Goal: Find specific page/section: Find specific page/section

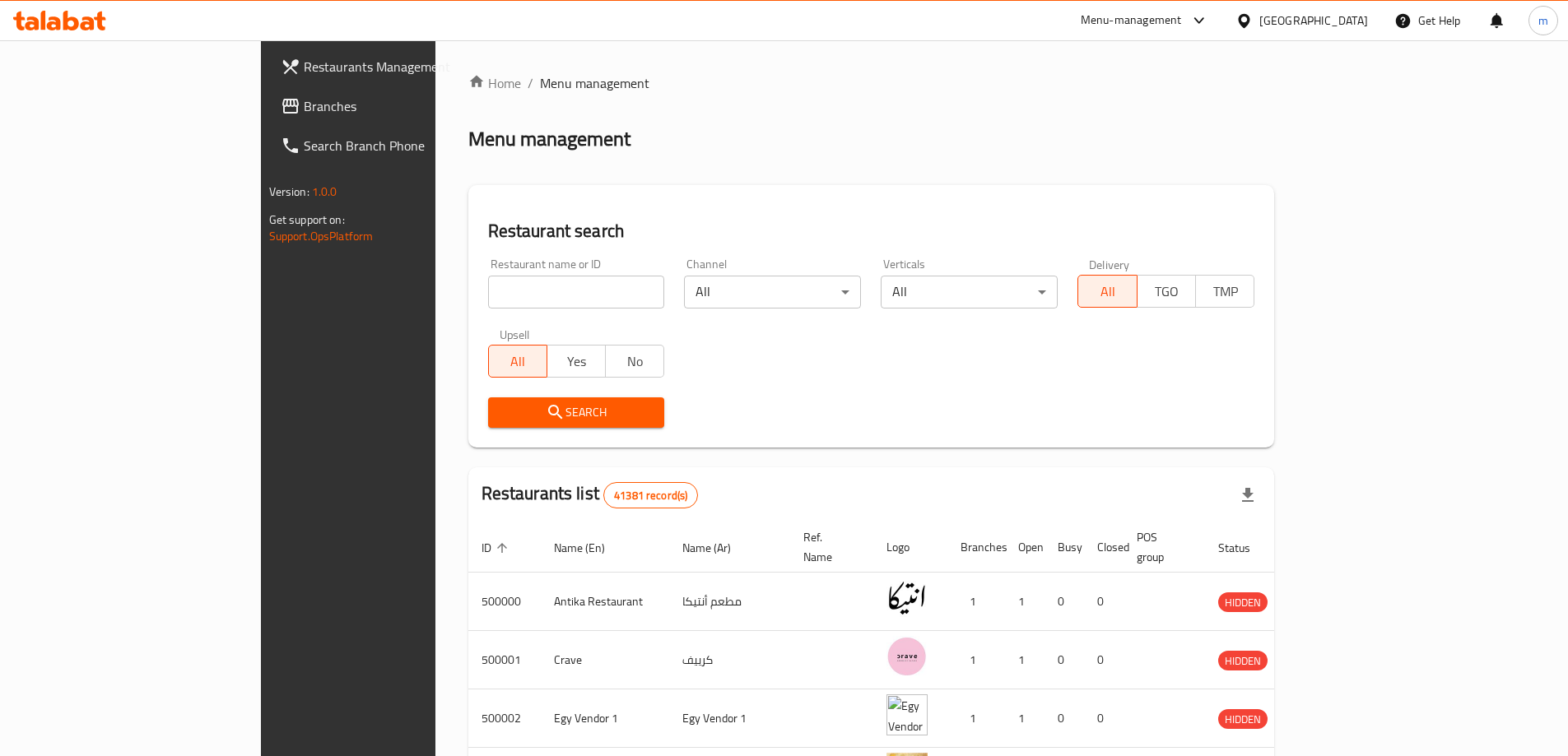
click at [1379, 27] on div "[GEOGRAPHIC_DATA]" at bounding box center [1302, 21] width 159 height 39
click at [1350, 31] on div "[GEOGRAPHIC_DATA]" at bounding box center [1302, 21] width 159 height 39
click at [1348, 3] on div "[GEOGRAPHIC_DATA]" at bounding box center [1302, 21] width 159 height 39
click at [1252, 17] on icon at bounding box center [1244, 21] width 17 height 17
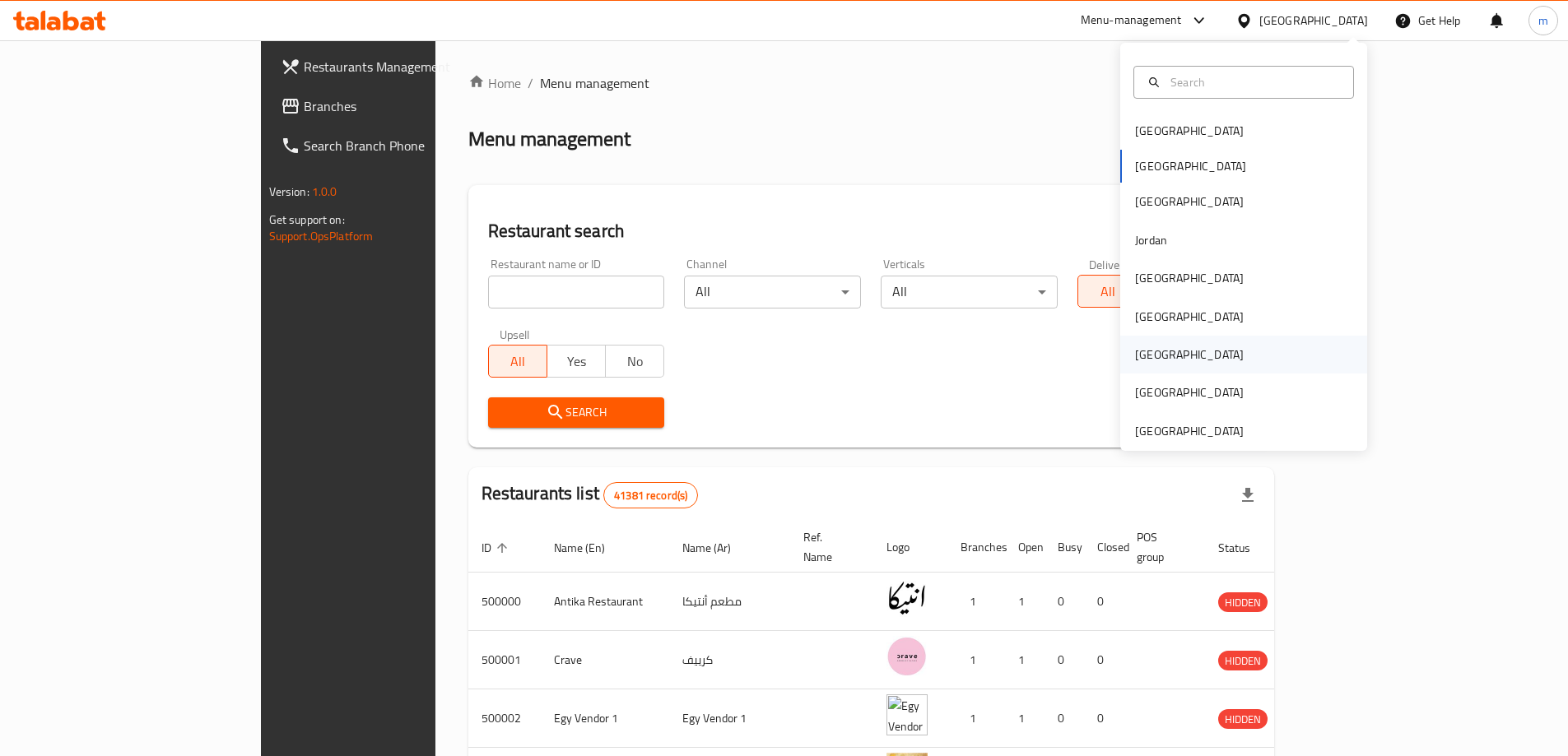
click at [1162, 364] on div "[GEOGRAPHIC_DATA]" at bounding box center [1189, 354] width 135 height 38
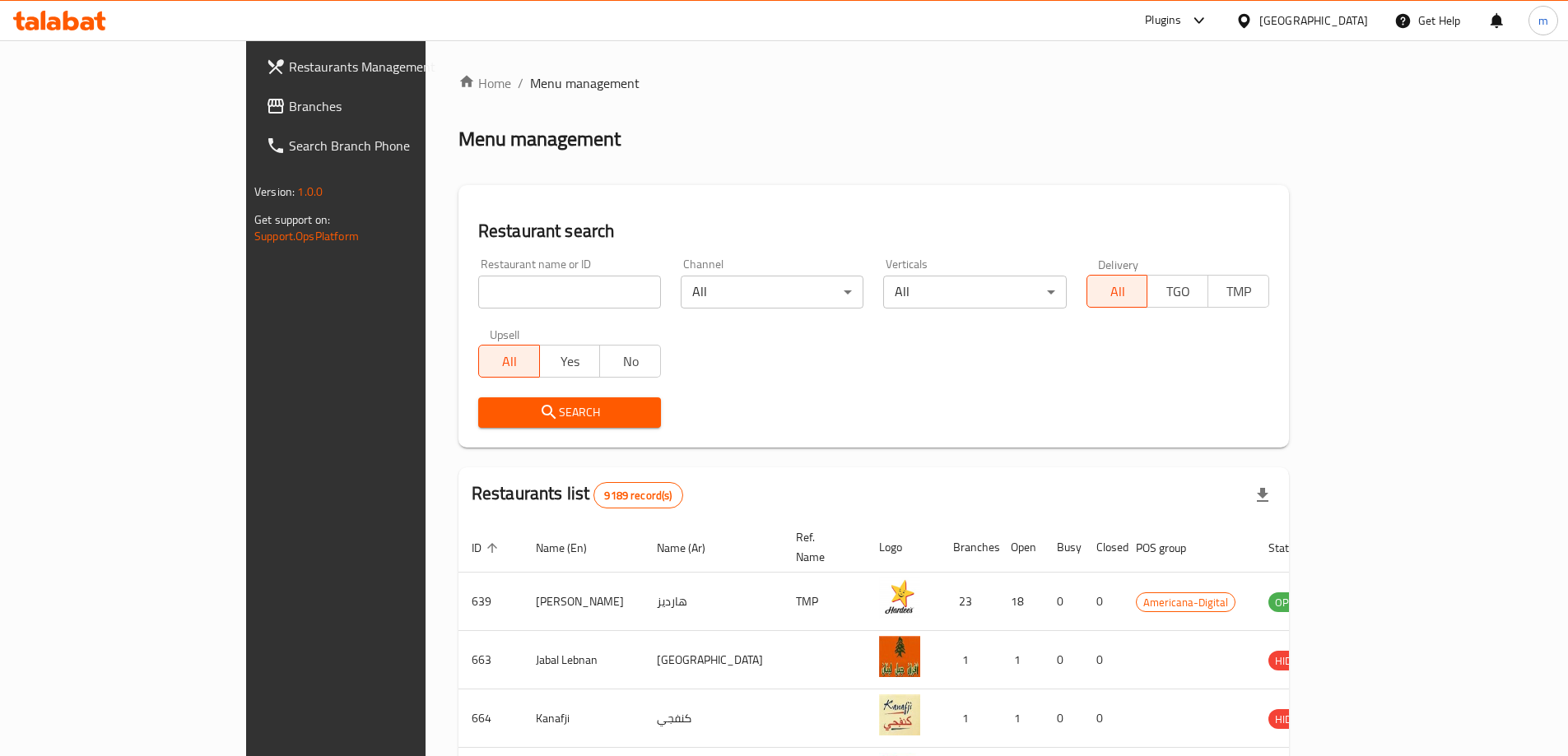
click at [289, 115] on span "Branches" at bounding box center [392, 106] width 206 height 20
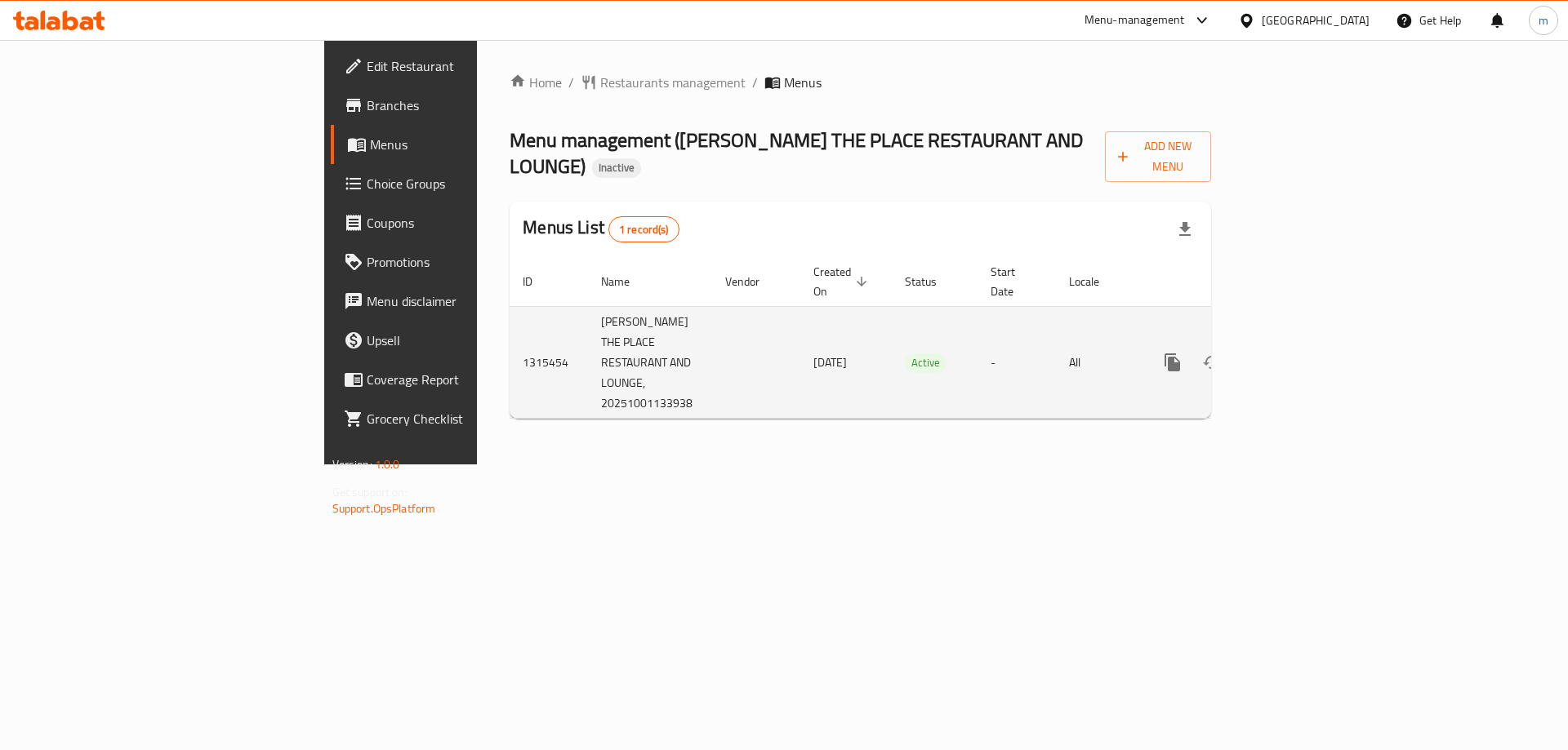
click at [1297, 355] on icon "enhanced table" at bounding box center [1290, 362] width 15 height 15
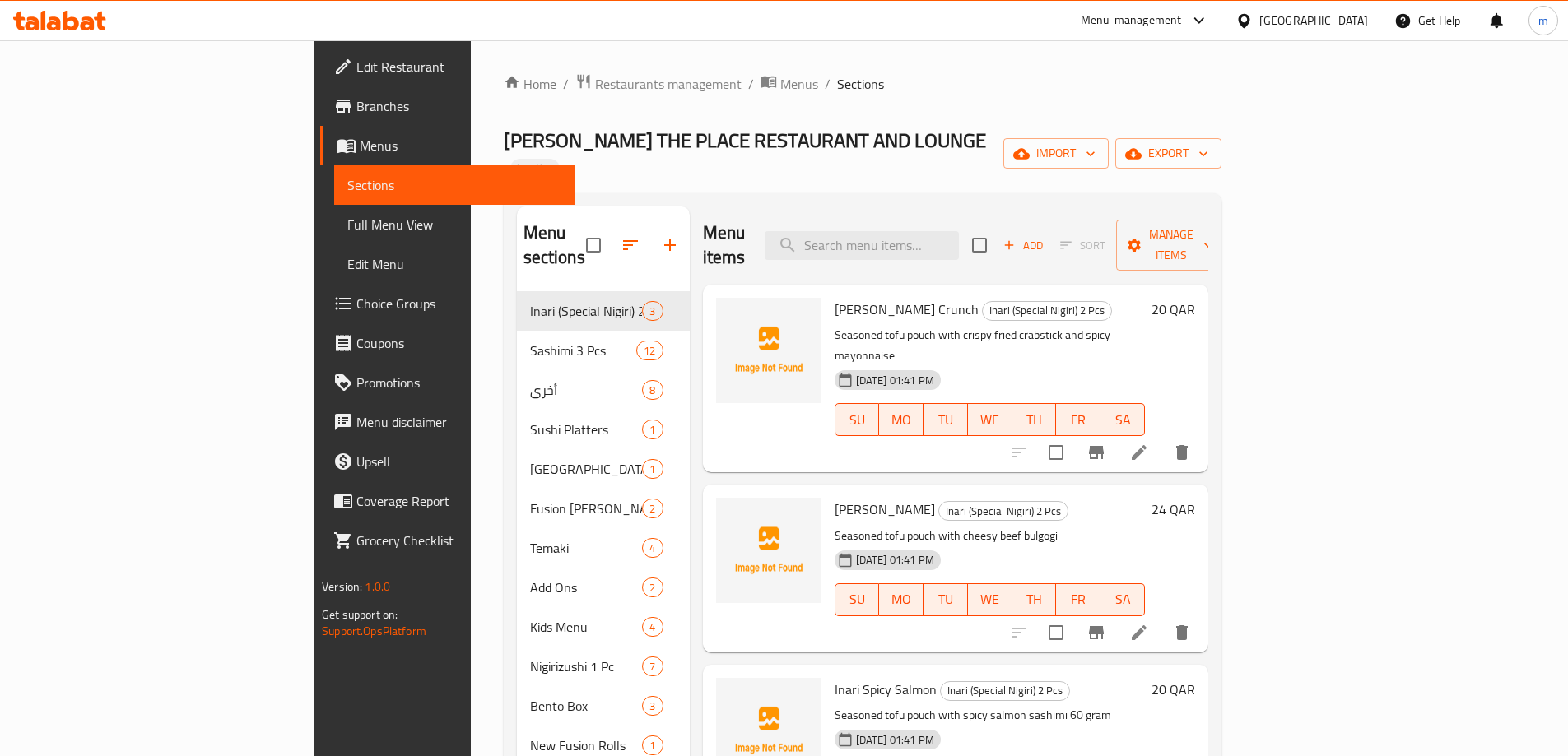
click at [321, 120] on link "Branches" at bounding box center [448, 106] width 255 height 39
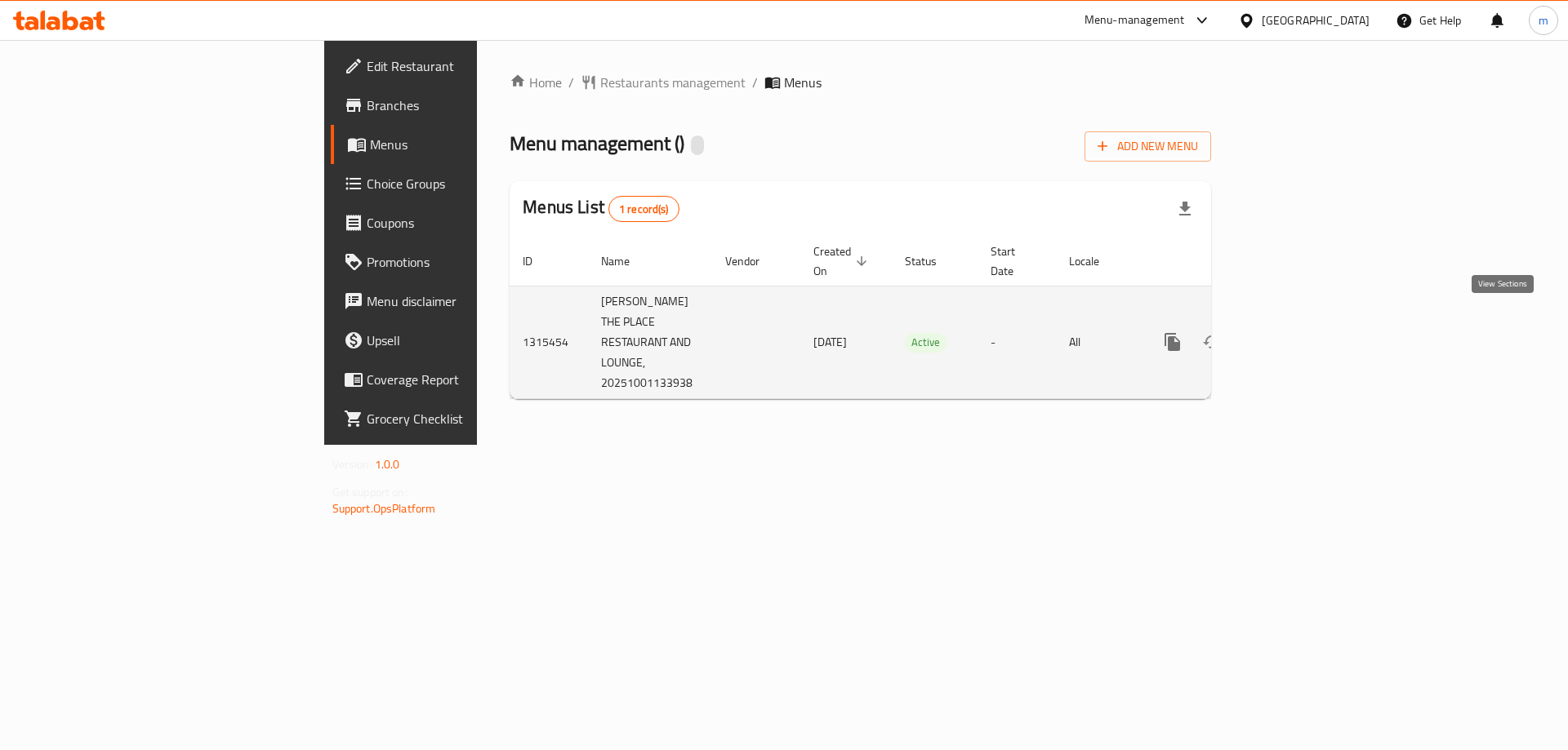
click at [1310, 326] on link "enhanced table" at bounding box center [1290, 342] width 39 height 39
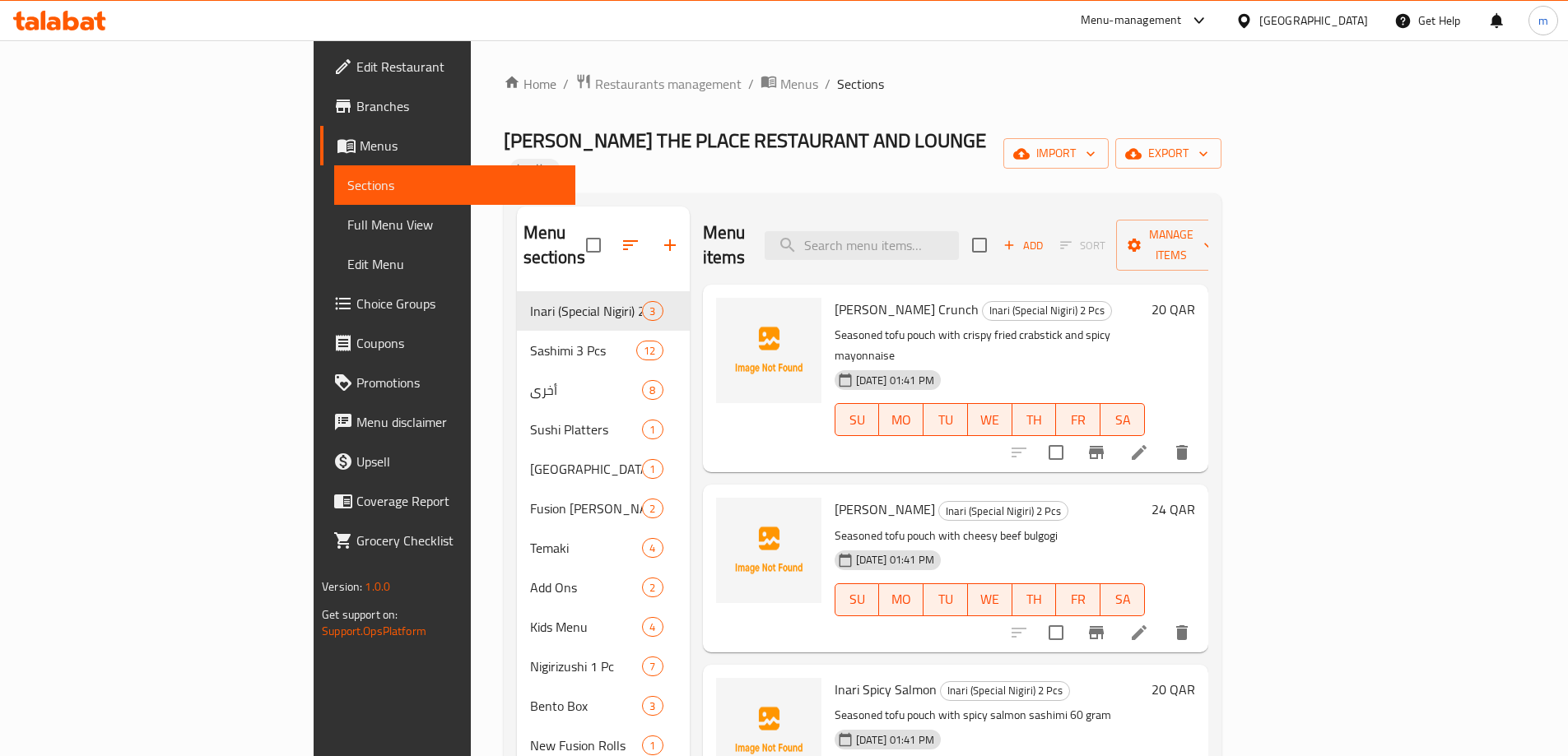
click at [356, 107] on span "Branches" at bounding box center [459, 106] width 206 height 20
